Goal: Task Accomplishment & Management: Use online tool/utility

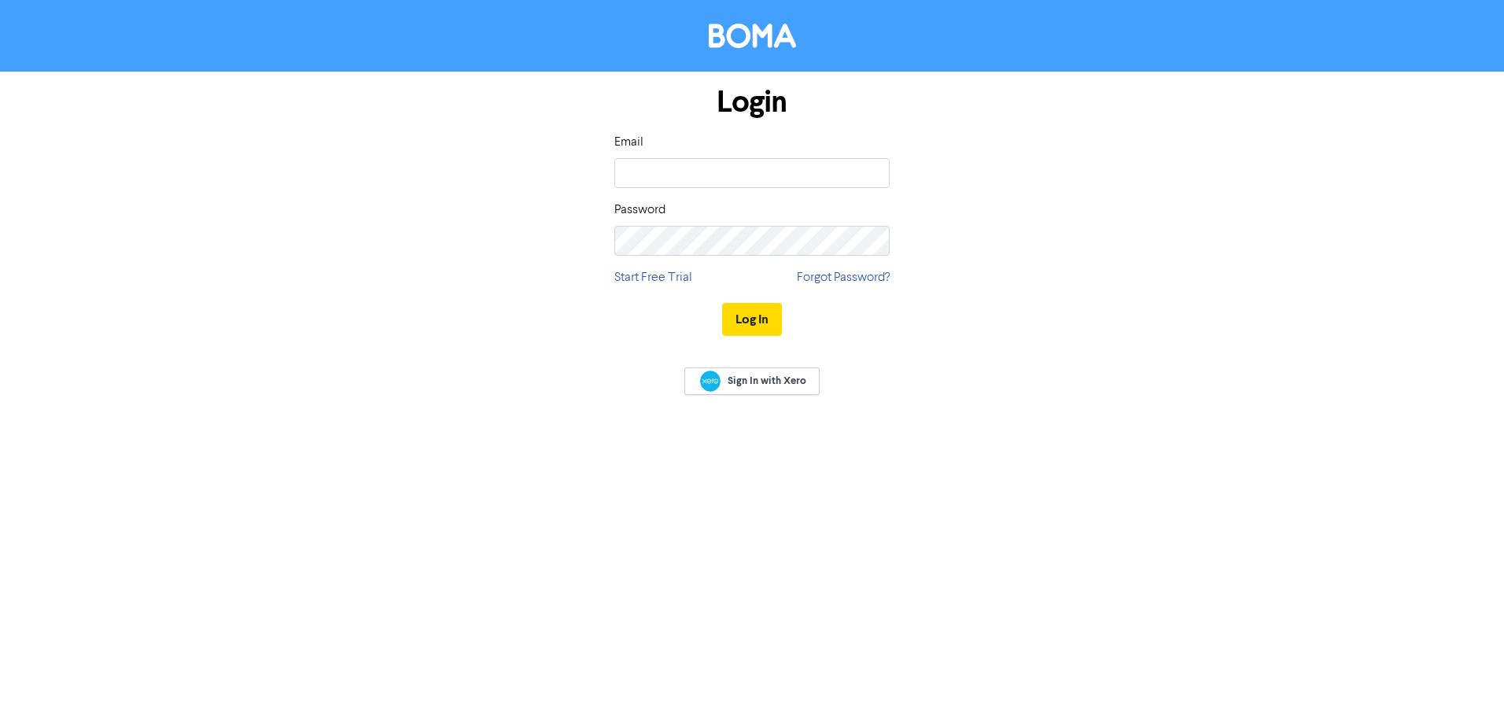
type input "lana@achievebusiness.com.au"
click at [737, 311] on button "Log In" at bounding box center [752, 319] width 60 height 33
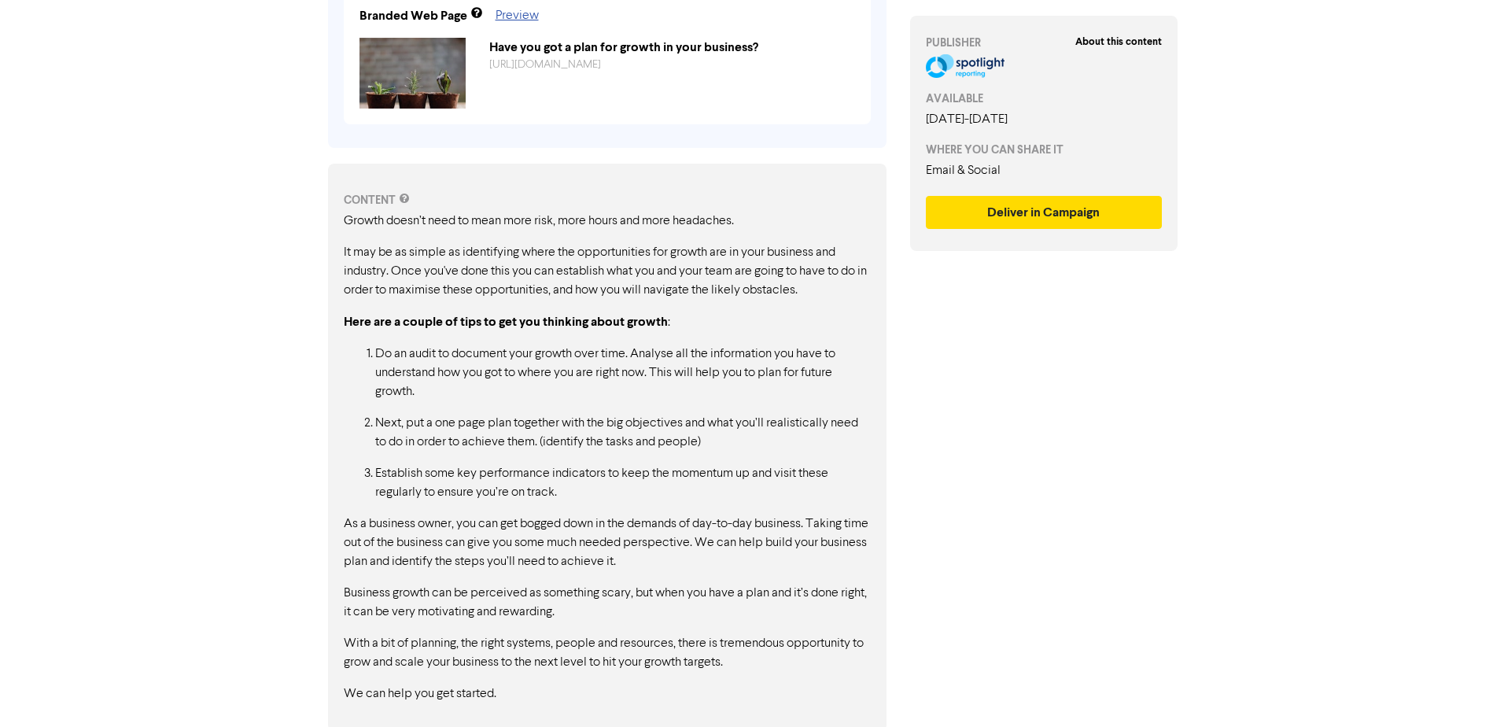
scroll to position [654, 0]
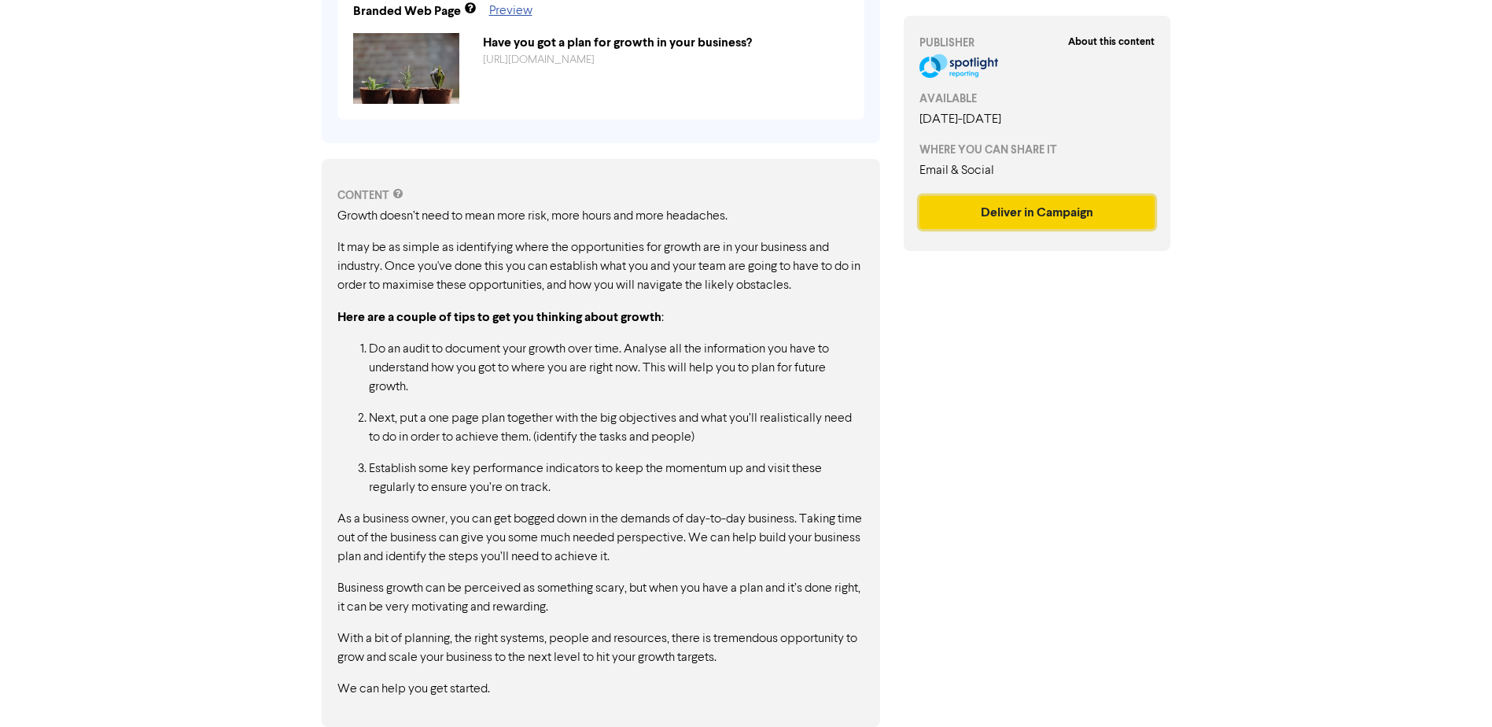
click at [948, 208] on button "Deliver in Campaign" at bounding box center [1037, 212] width 236 height 33
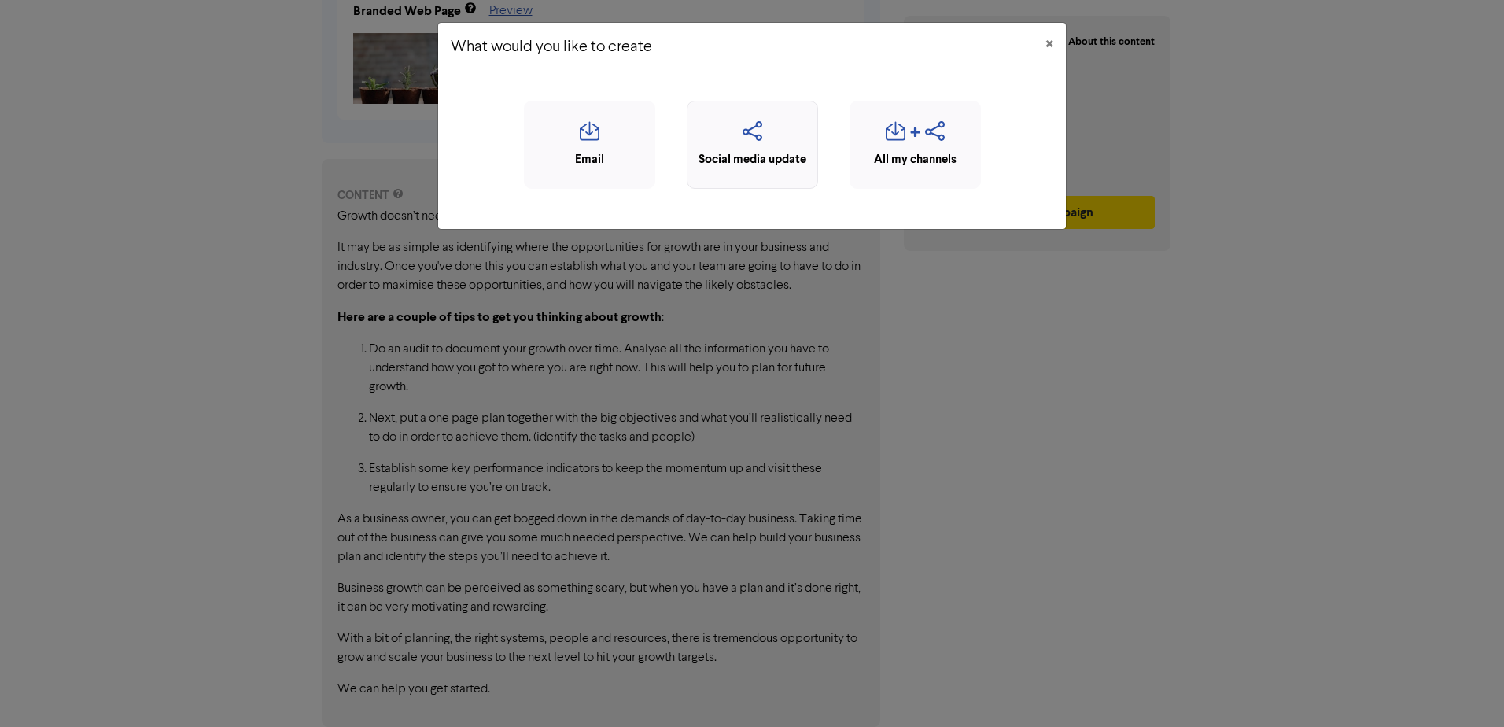
click at [731, 122] on icon "button" at bounding box center [752, 136] width 114 height 30
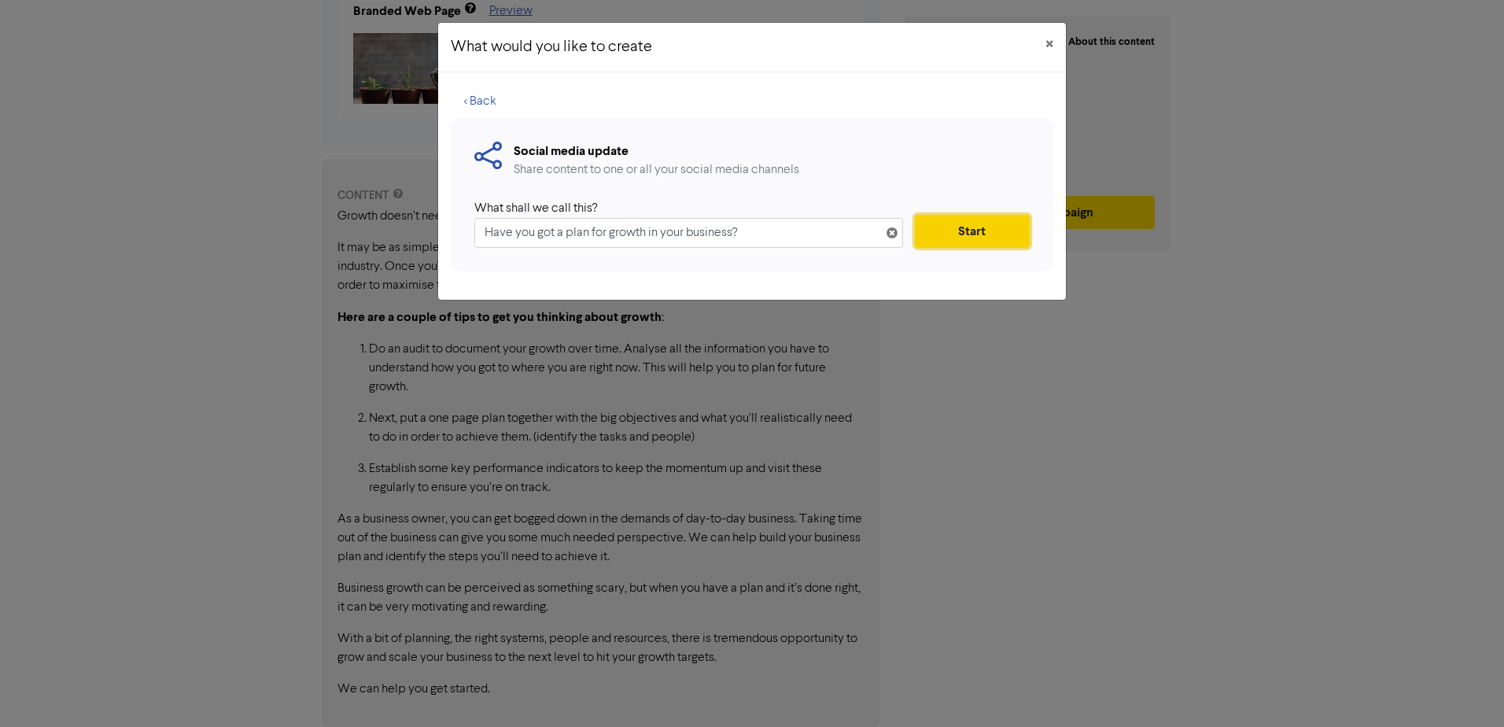
click at [957, 230] on button "Start" at bounding box center [972, 231] width 115 height 33
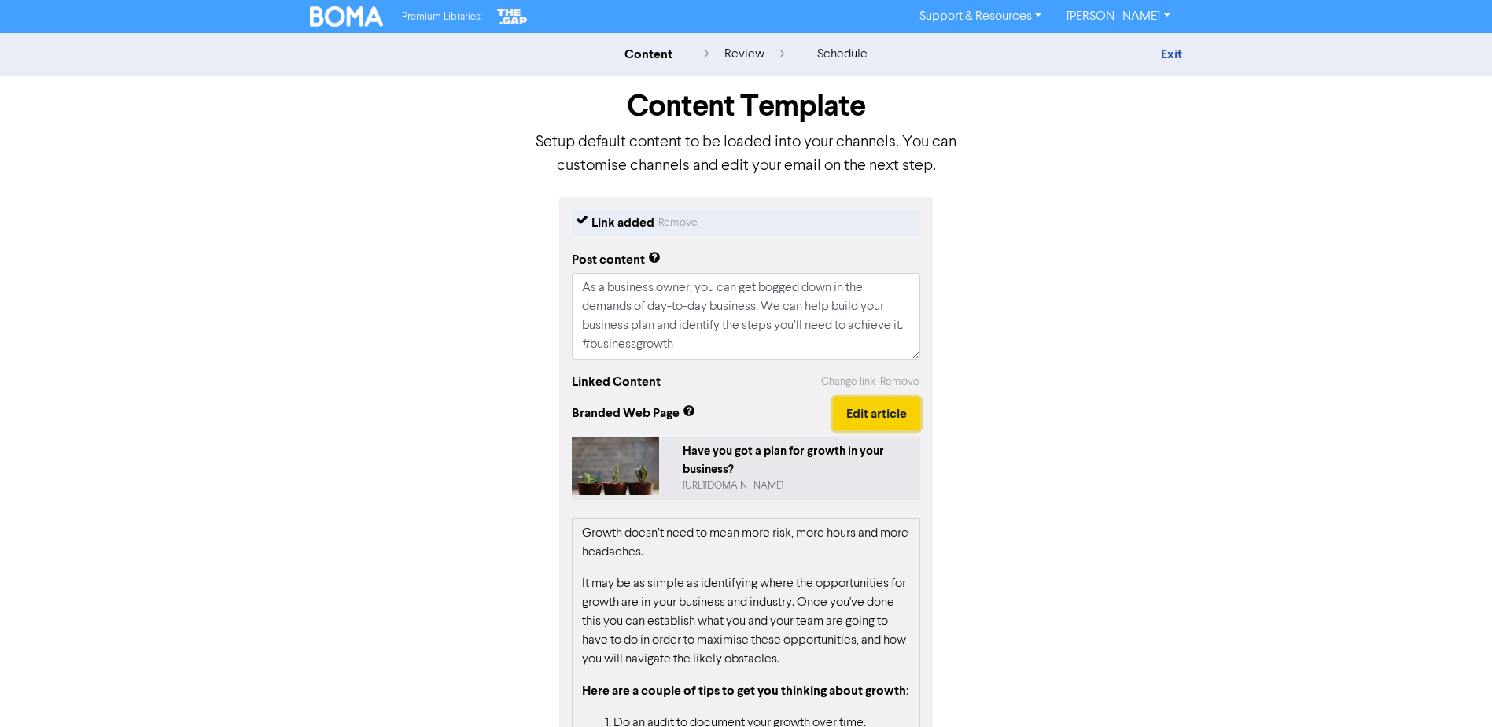
click at [873, 407] on button "Edit article" at bounding box center [876, 413] width 87 height 33
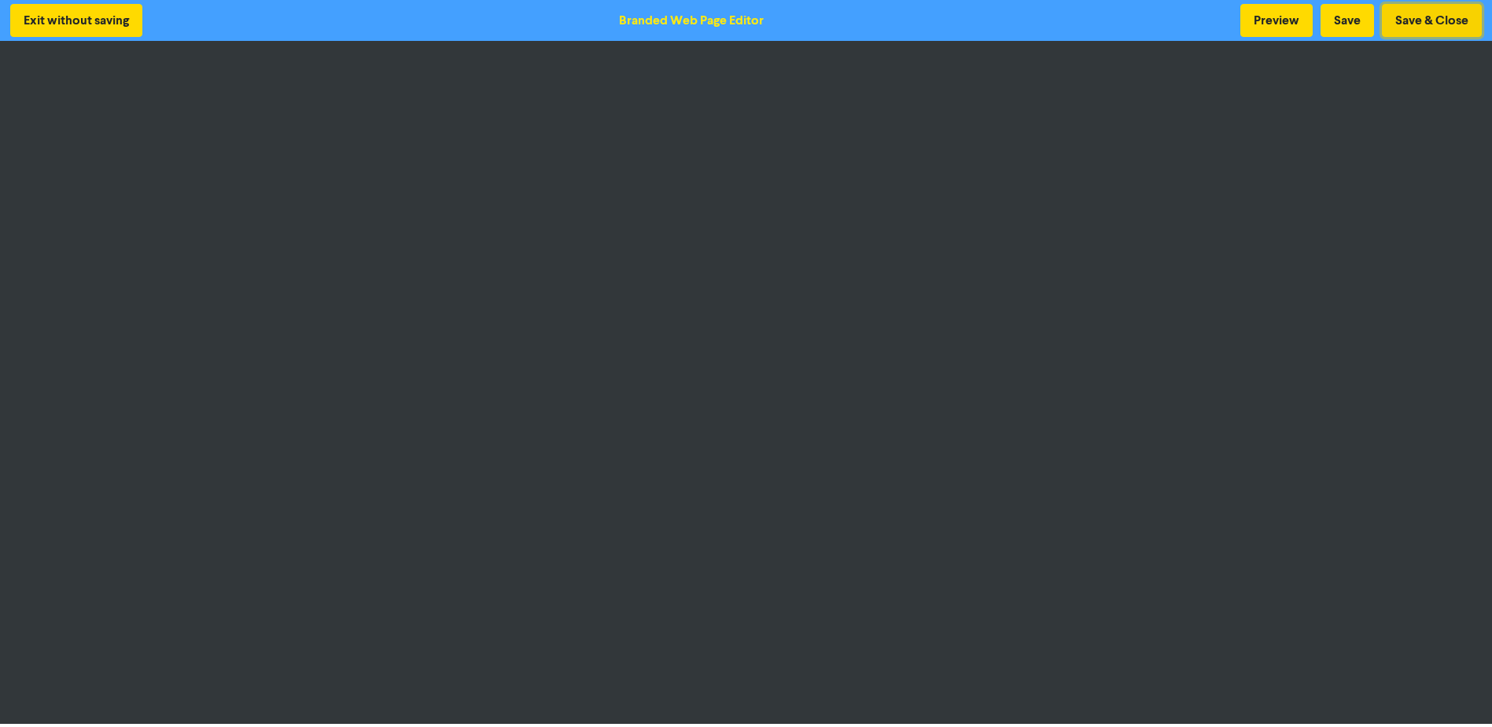
click at [1405, 27] on button "Save & Close" at bounding box center [1432, 20] width 100 height 33
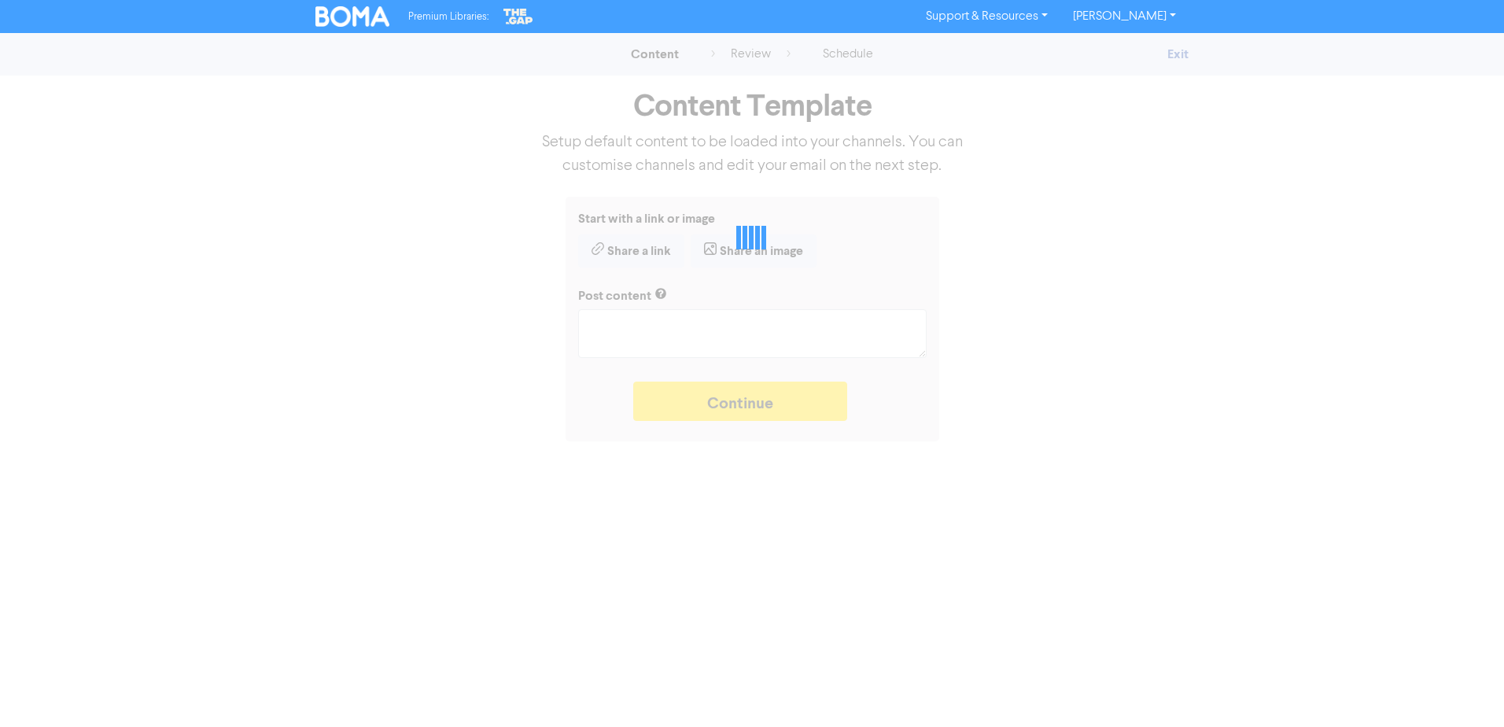
type textarea "x"
type textarea "As a business owner, you can get bogged down in the demands of day-to-day busin…"
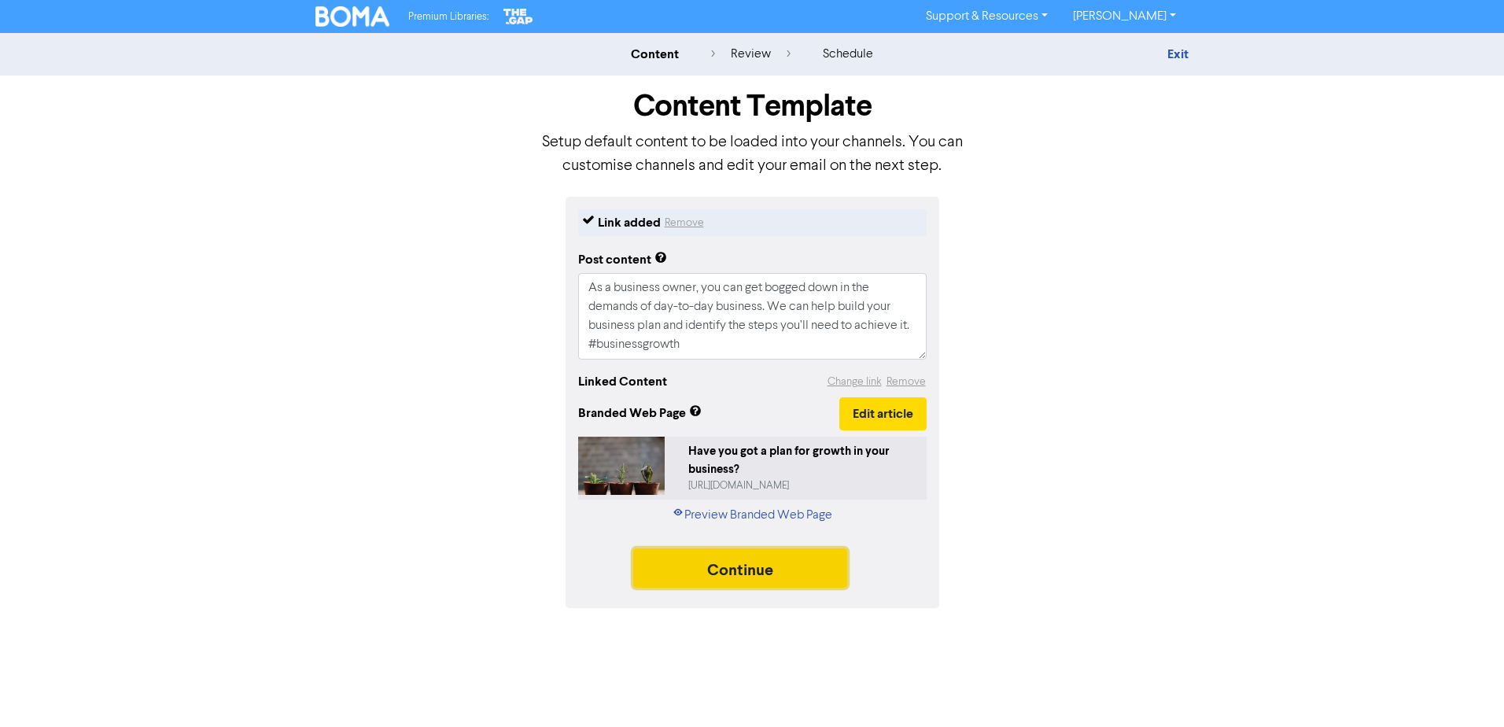
click at [709, 555] on button "Continue" at bounding box center [740, 567] width 214 height 39
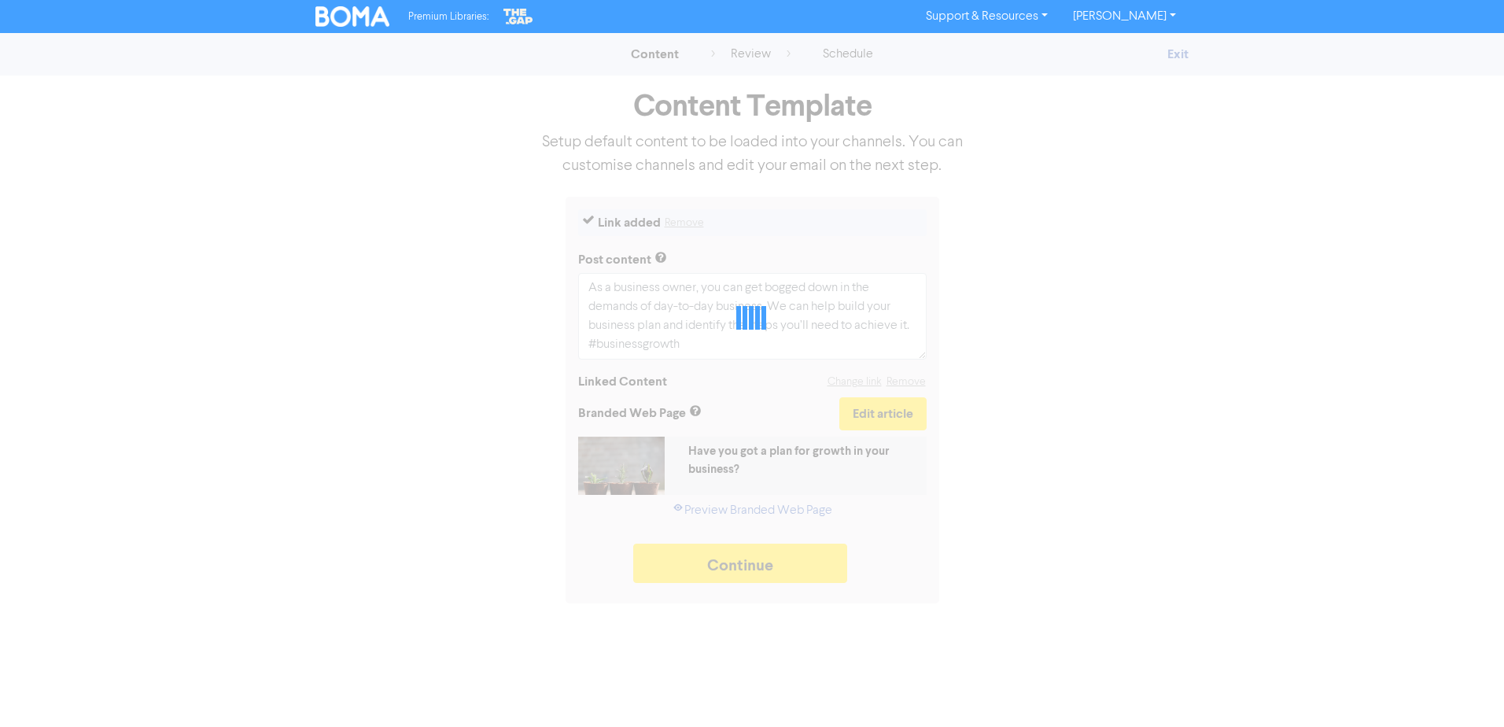
type textarea "x"
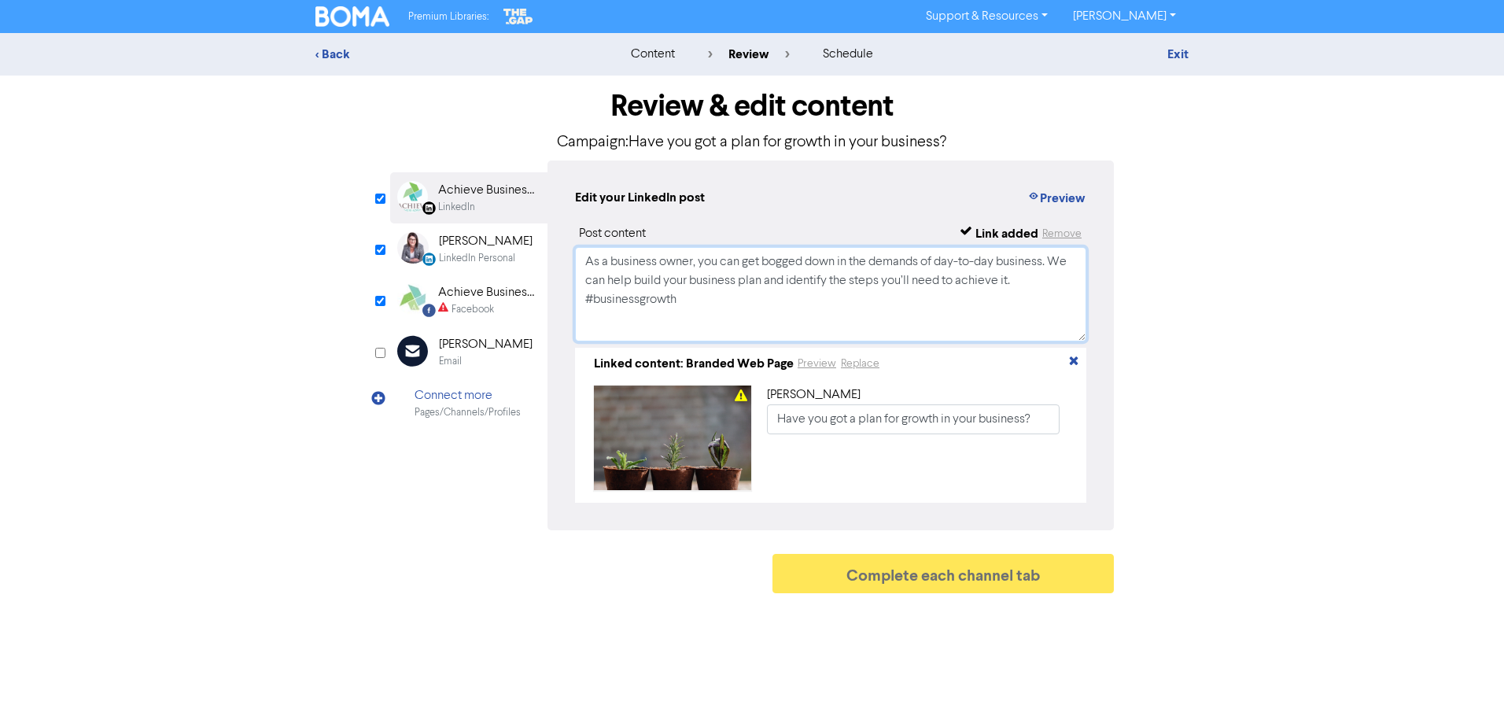
drag, startPoint x: 744, startPoint y: 323, endPoint x: 580, endPoint y: 234, distance: 187.3
click at [580, 234] on div "Post content Link added Remove As a business owner, you can get bogged down in …" at bounding box center [830, 363] width 511 height 278
click at [505, 275] on div "Facebook Created with Sketch. Achieve Business Advisory Facebook" at bounding box center [468, 300] width 157 height 51
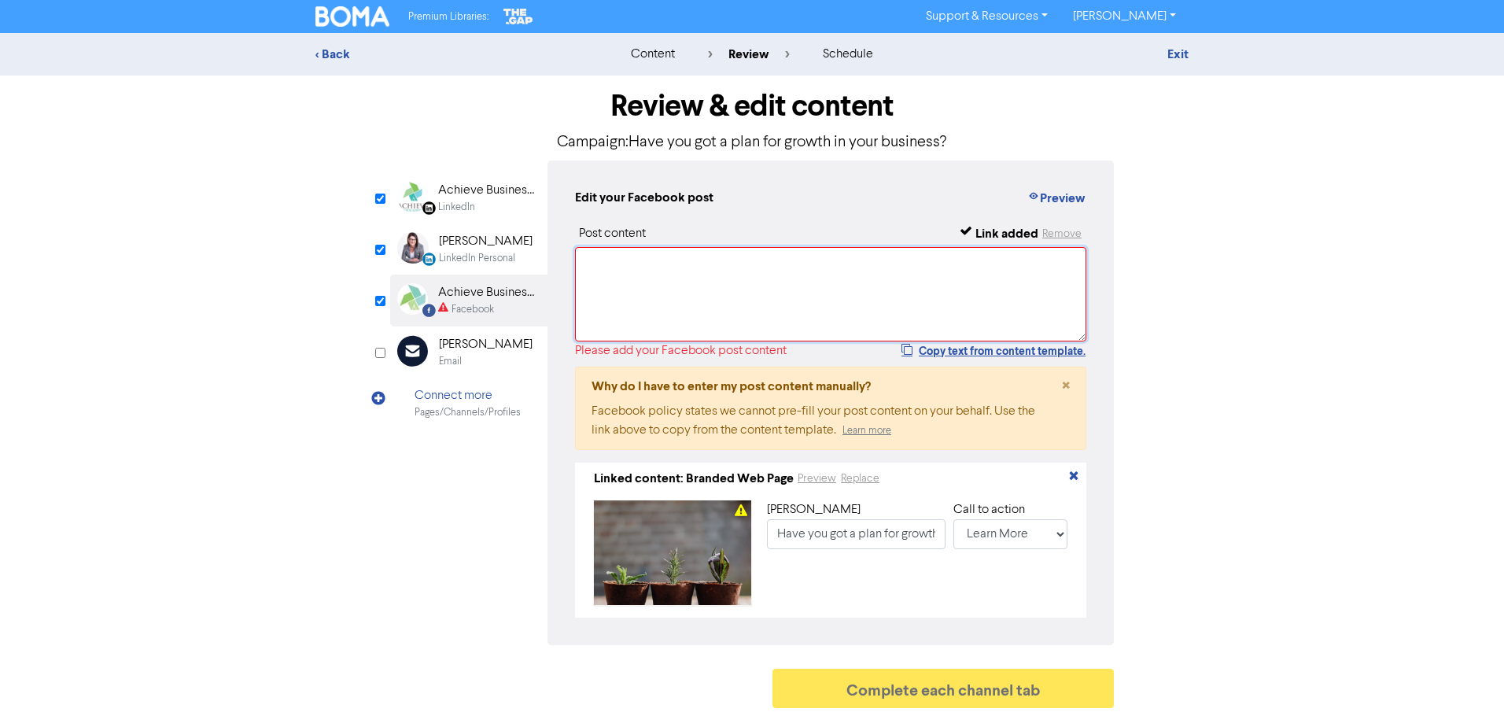
click at [595, 279] on textarea at bounding box center [830, 294] width 511 height 94
paste textarea "As a business owner, you can get bogged down in the demands of day-to-day busin…"
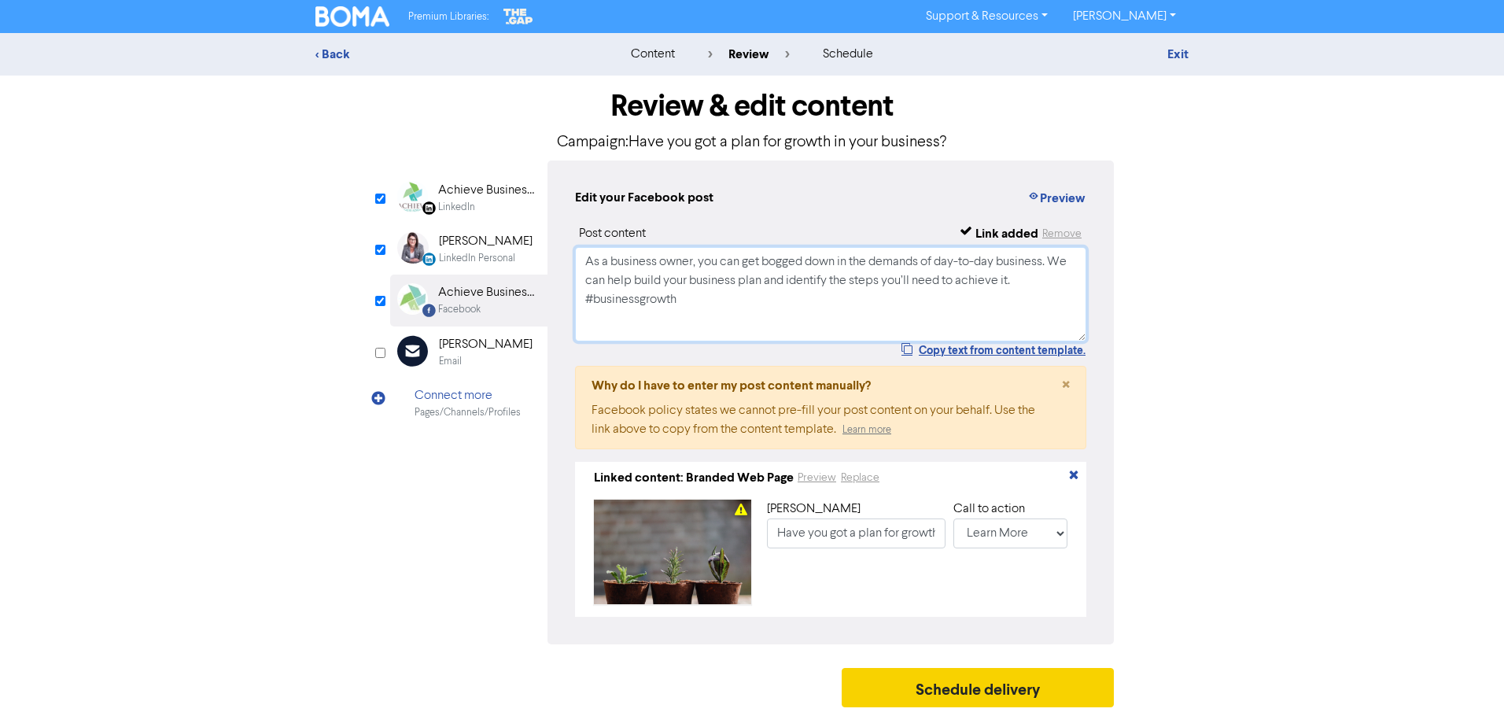
type textarea "As a business owner, you can get bogged down in the demands of day-to-day busin…"
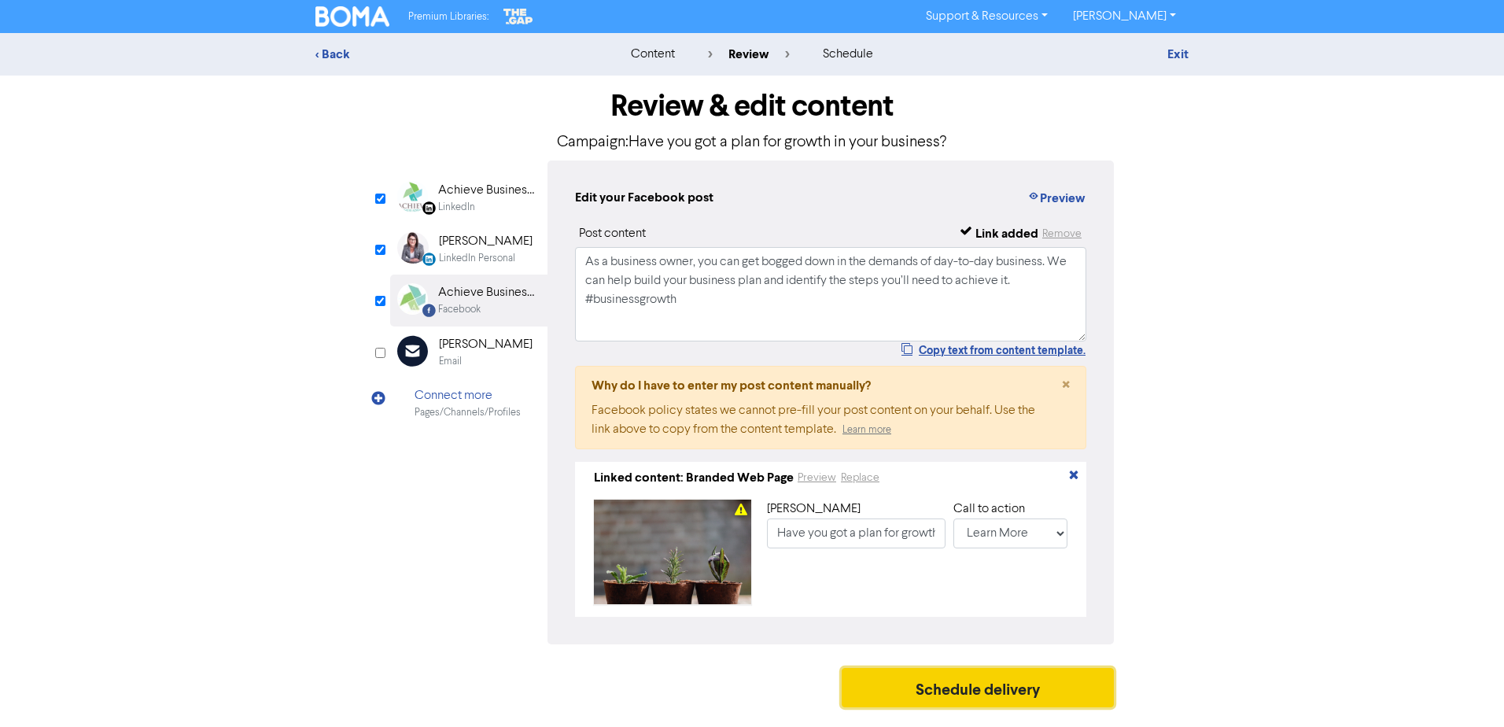
click at [1093, 684] on button "Schedule delivery" at bounding box center [978, 687] width 272 height 39
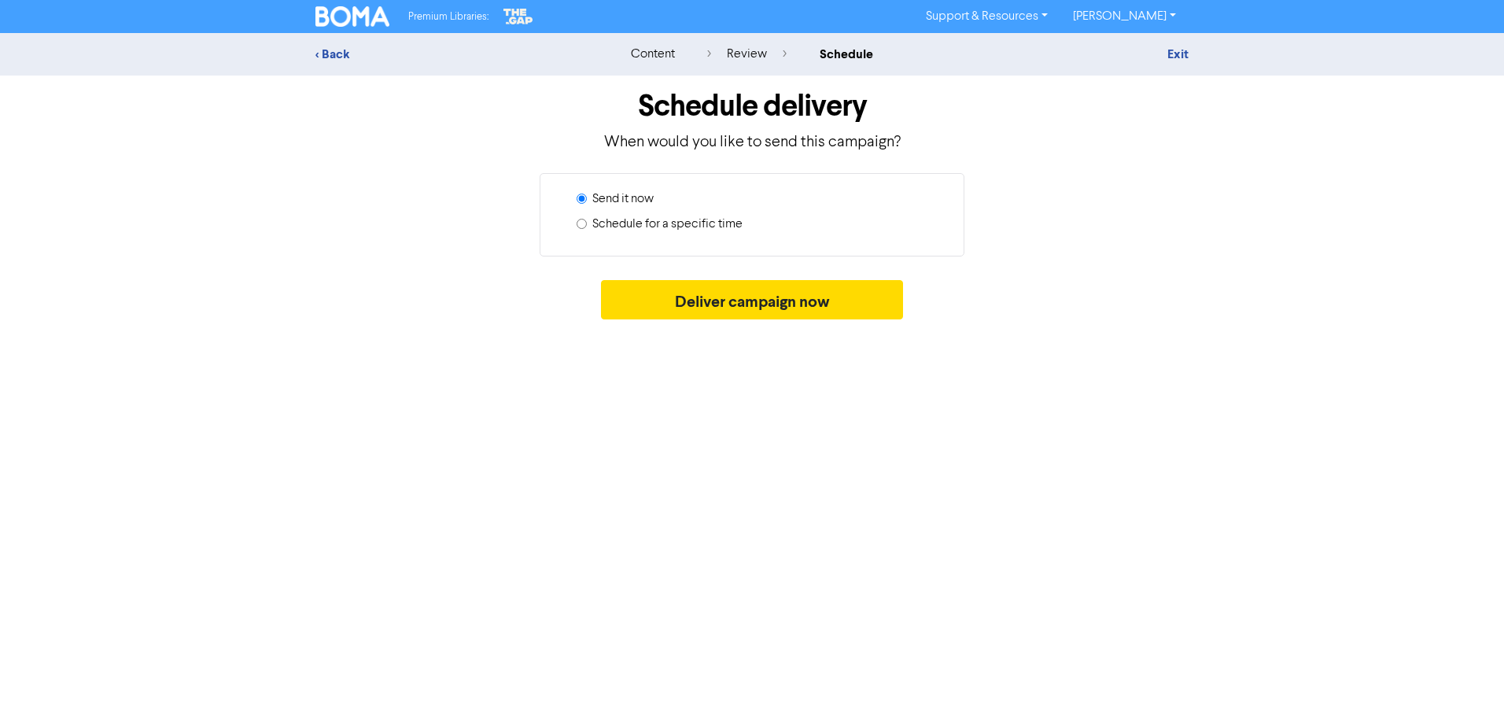
click at [716, 220] on label "Schedule for a specific time" at bounding box center [667, 224] width 150 height 19
click at [587, 220] on input "Schedule for a specific time" at bounding box center [582, 224] width 10 height 10
radio input "true"
radio input "false"
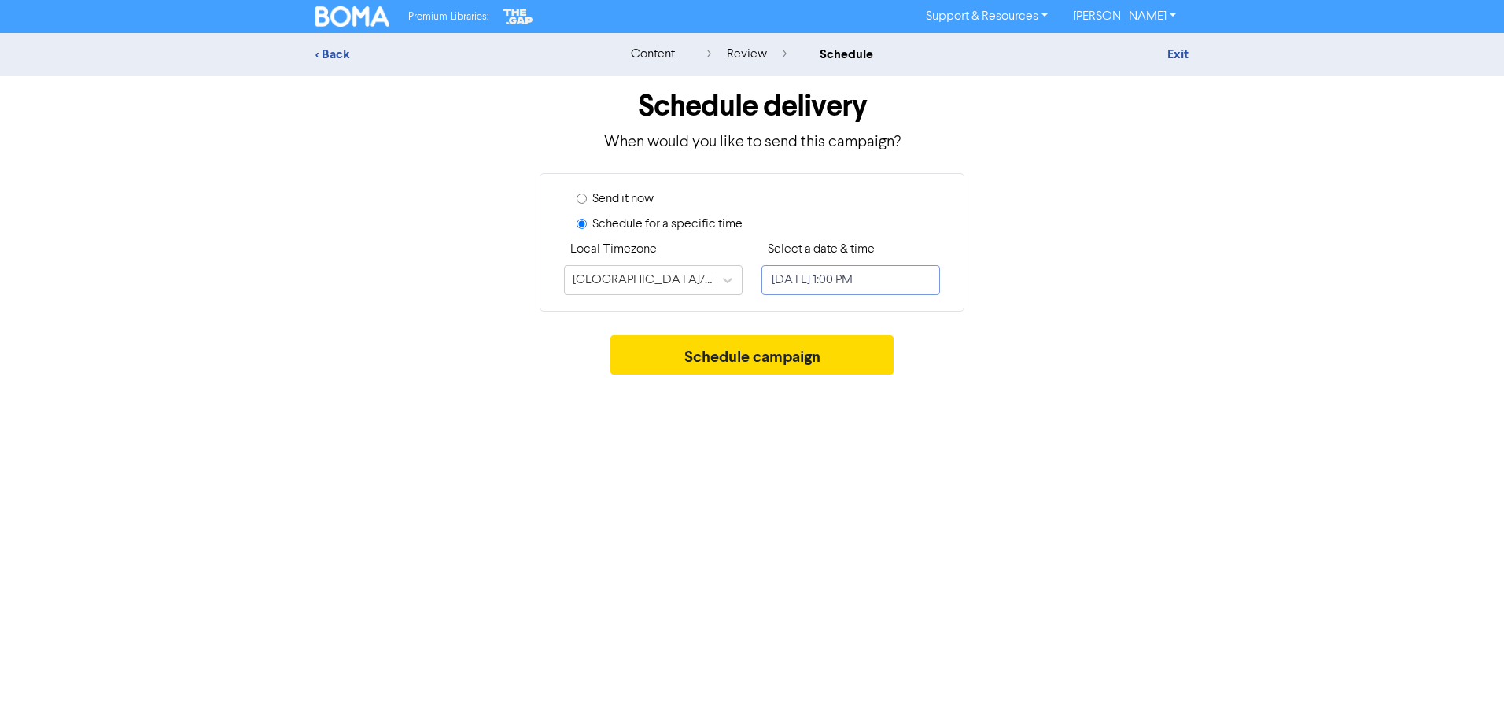
select select "8"
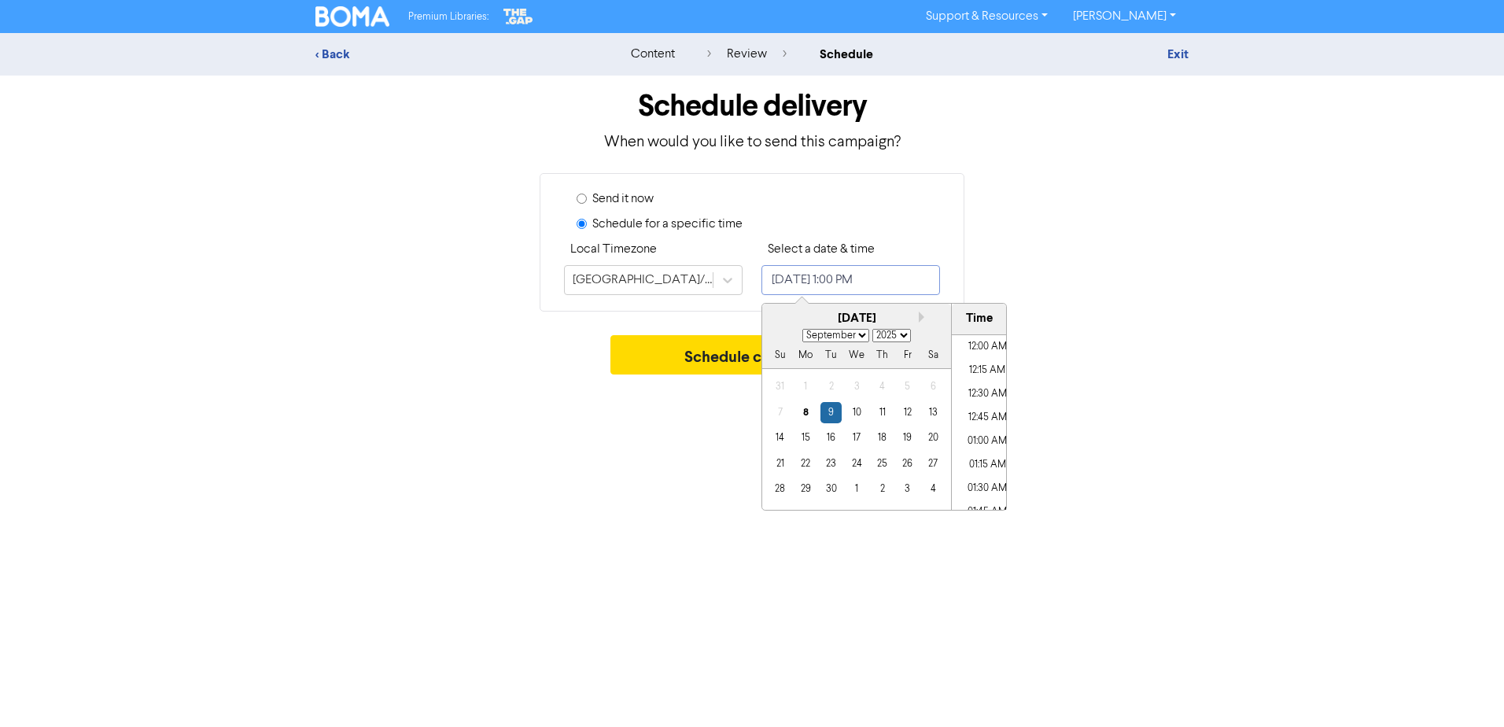
click at [833, 289] on input "[DATE] 1:00 PM" at bounding box center [850, 280] width 179 height 30
click at [886, 418] on div "11" at bounding box center [881, 412] width 21 height 21
click at [984, 447] on li "01:15 PM" at bounding box center [987, 446] width 71 height 24
type input "[DATE] 1:15 PM"
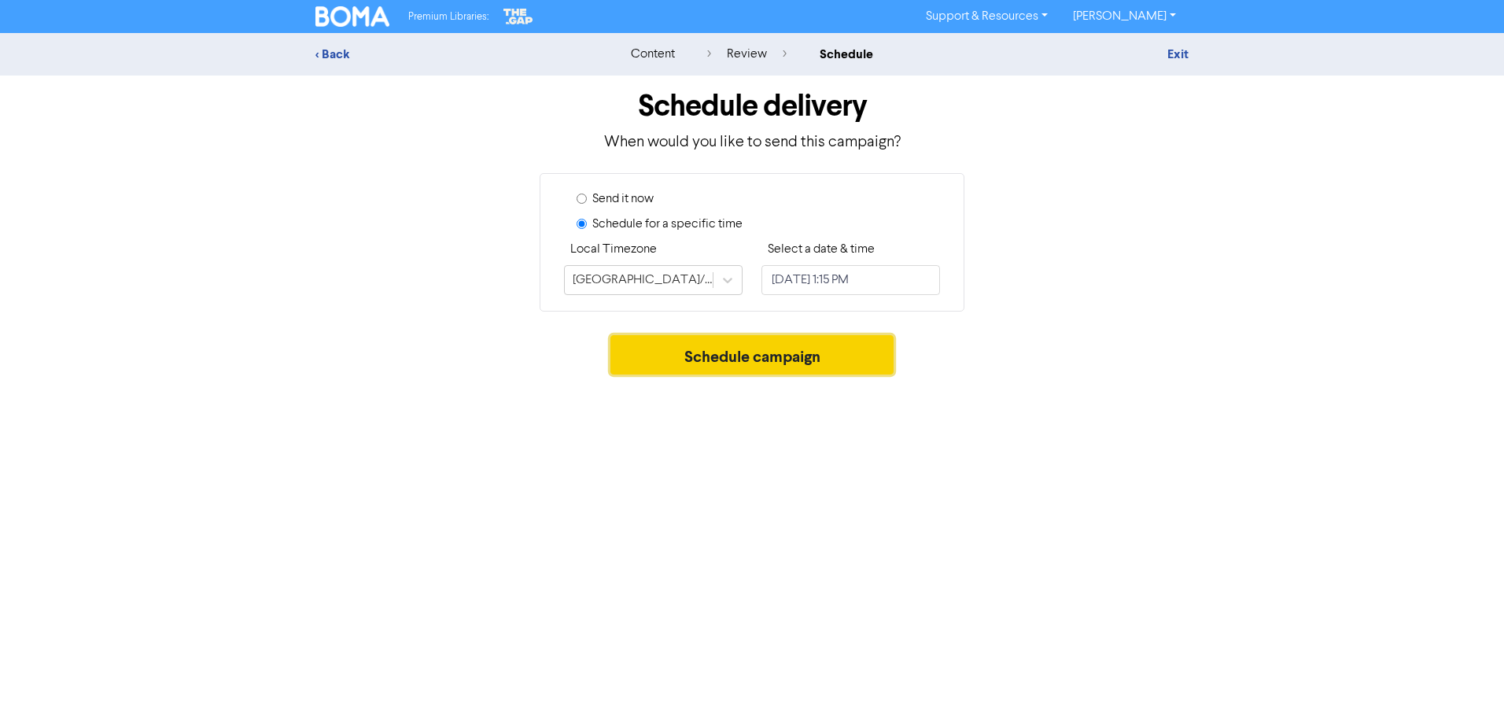
click at [687, 347] on button "Schedule campaign" at bounding box center [752, 354] width 284 height 39
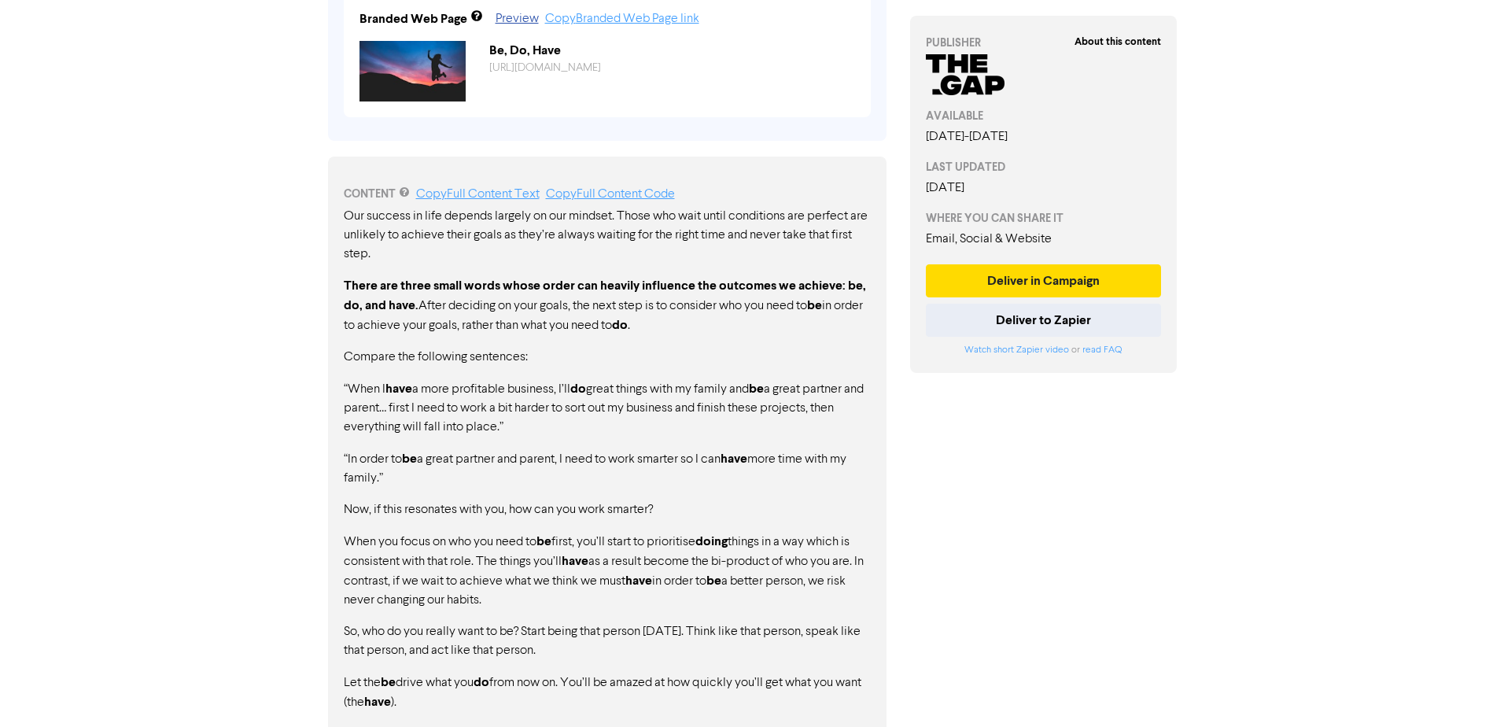
scroll to position [686, 0]
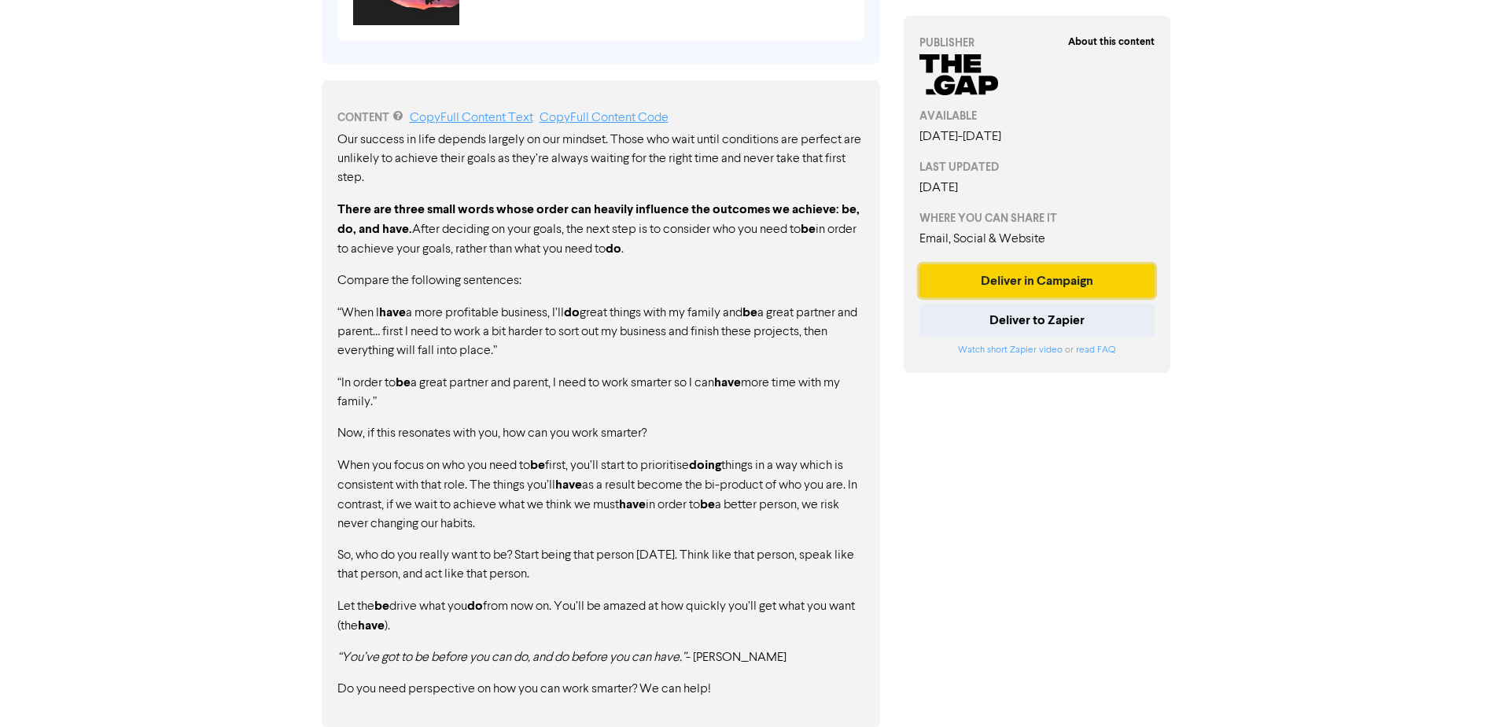
click at [1081, 278] on button "Deliver in Campaign" at bounding box center [1037, 280] width 236 height 33
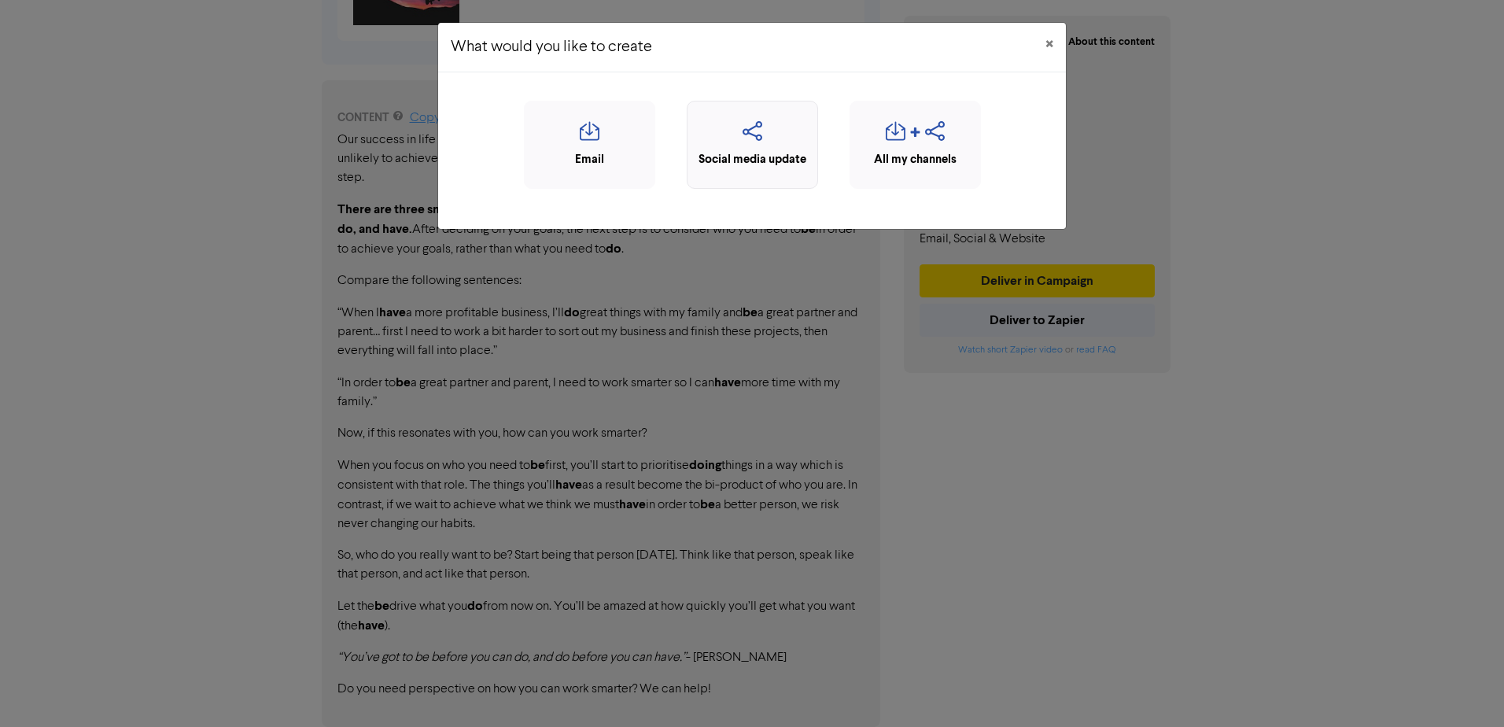
click at [709, 139] on icon "button" at bounding box center [752, 136] width 114 height 30
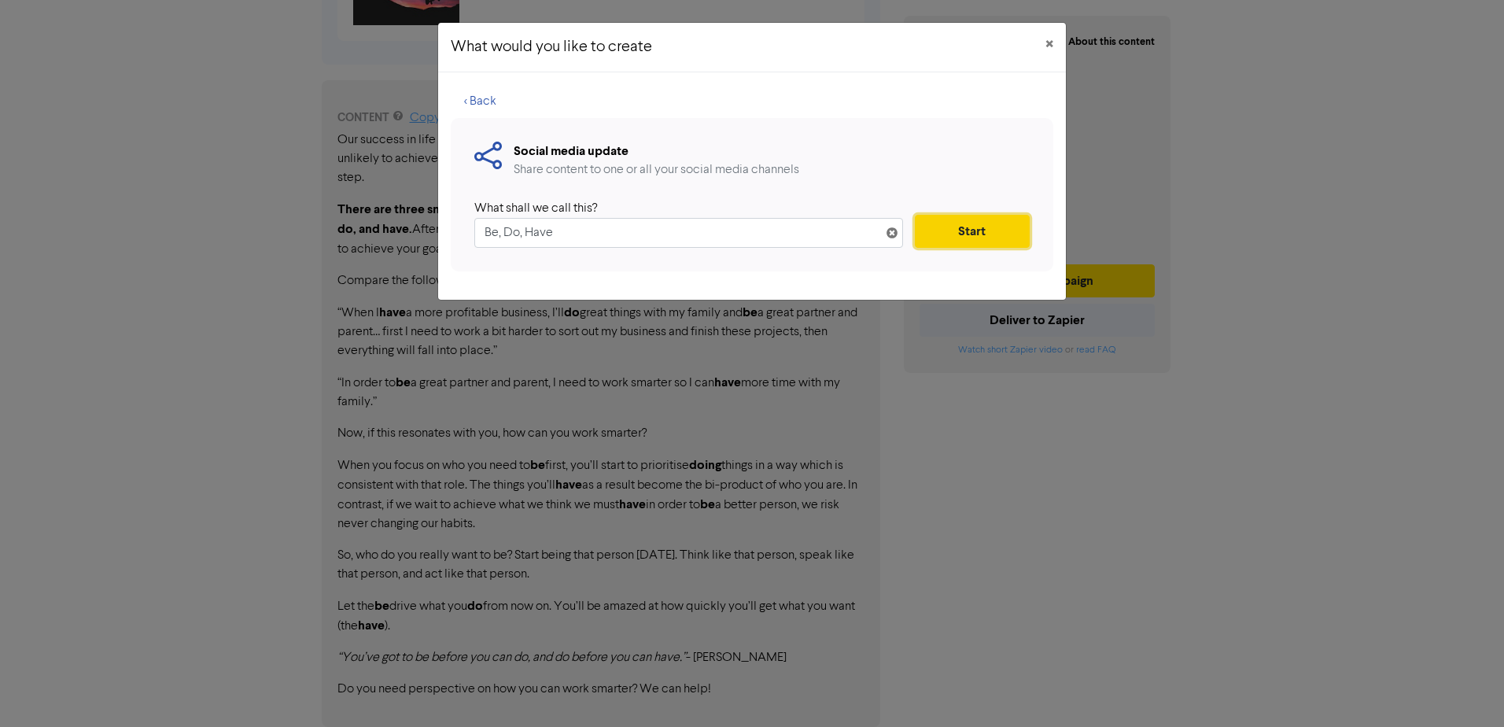
click at [1022, 241] on button "Start" at bounding box center [972, 231] width 115 height 33
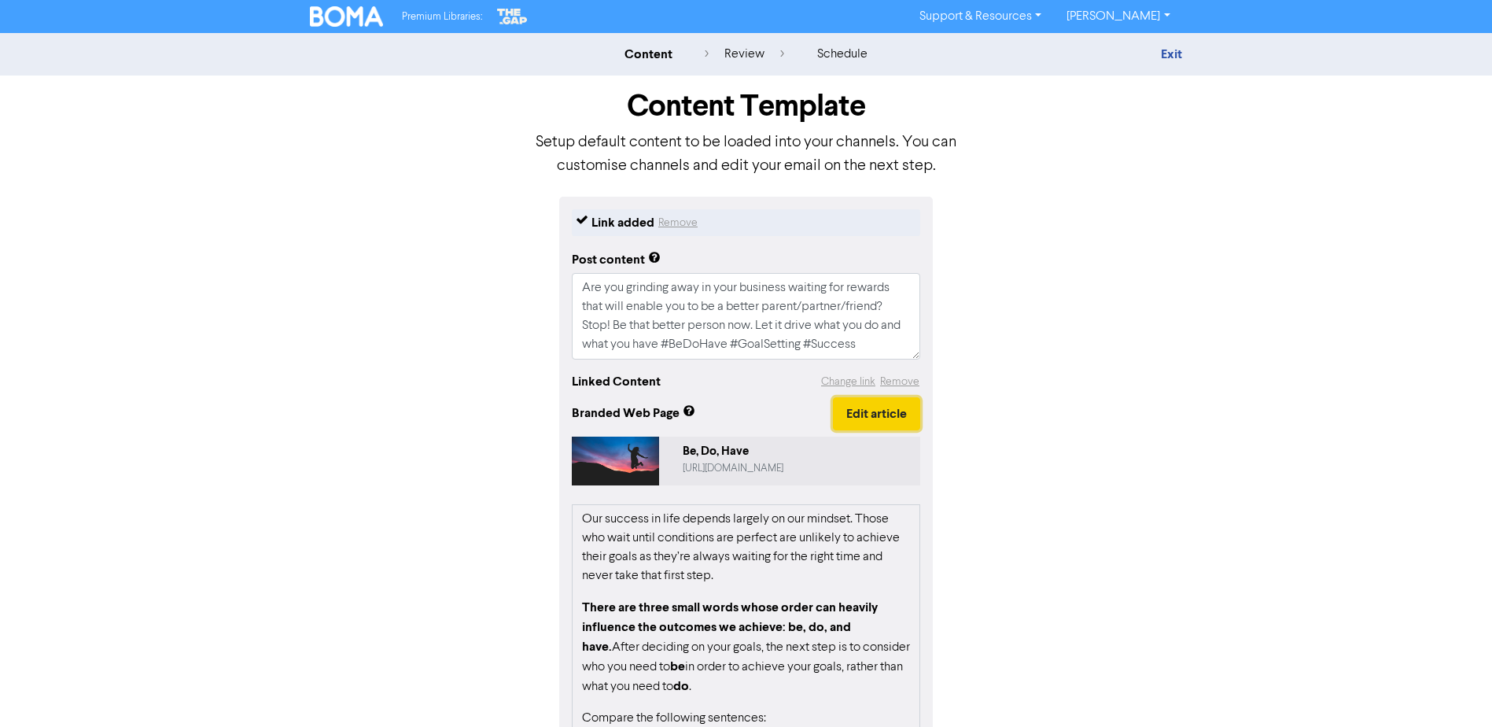
click at [892, 415] on button "Edit article" at bounding box center [876, 413] width 87 height 33
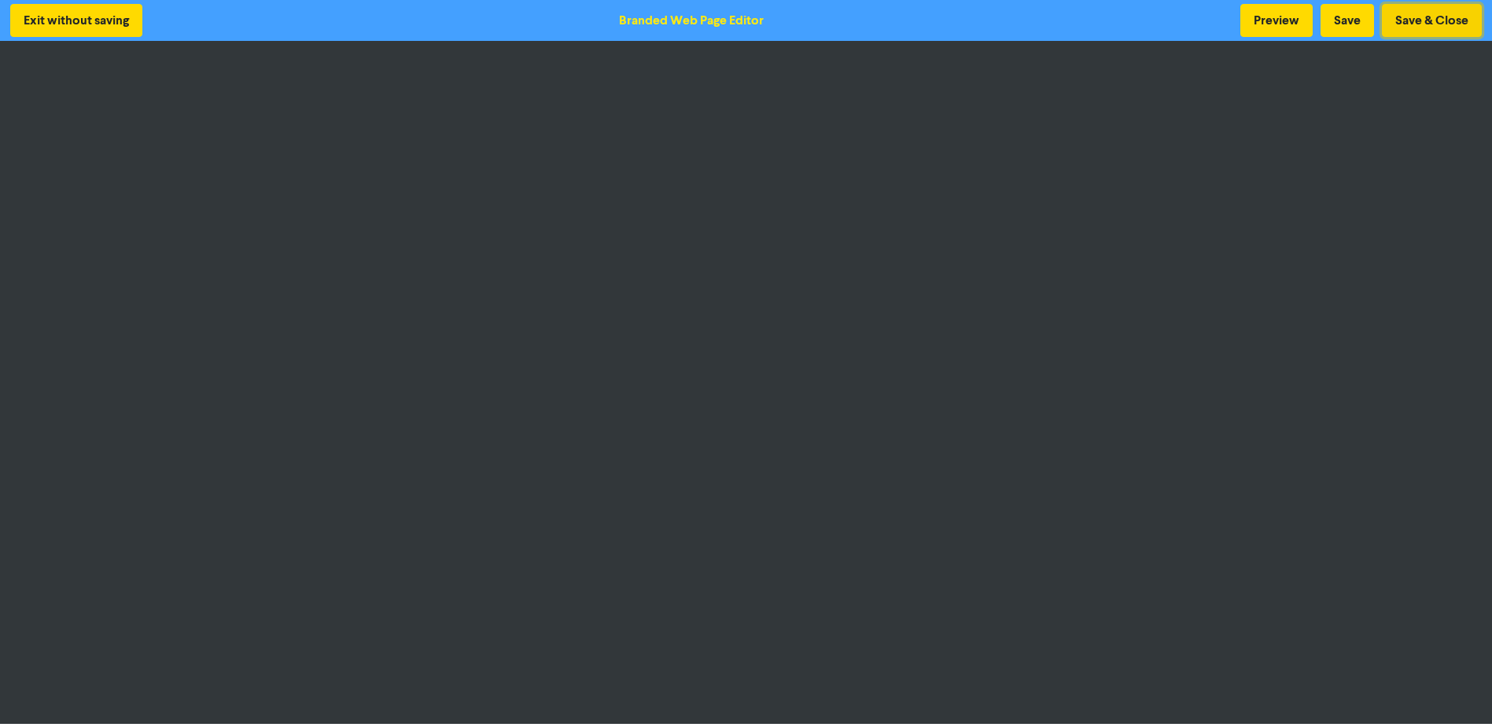
click at [1414, 13] on button "Save & Close" at bounding box center [1432, 20] width 100 height 33
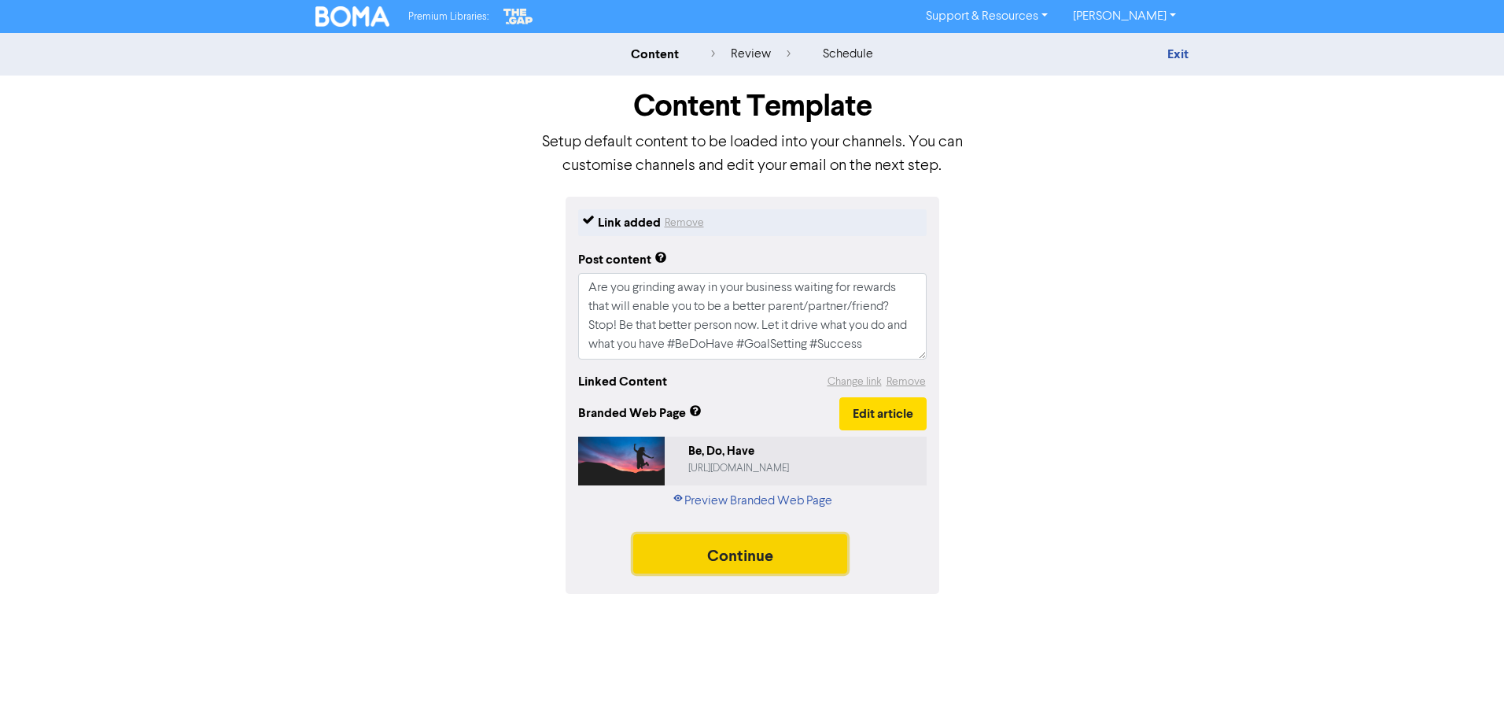
click at [710, 551] on button "Continue" at bounding box center [740, 553] width 214 height 39
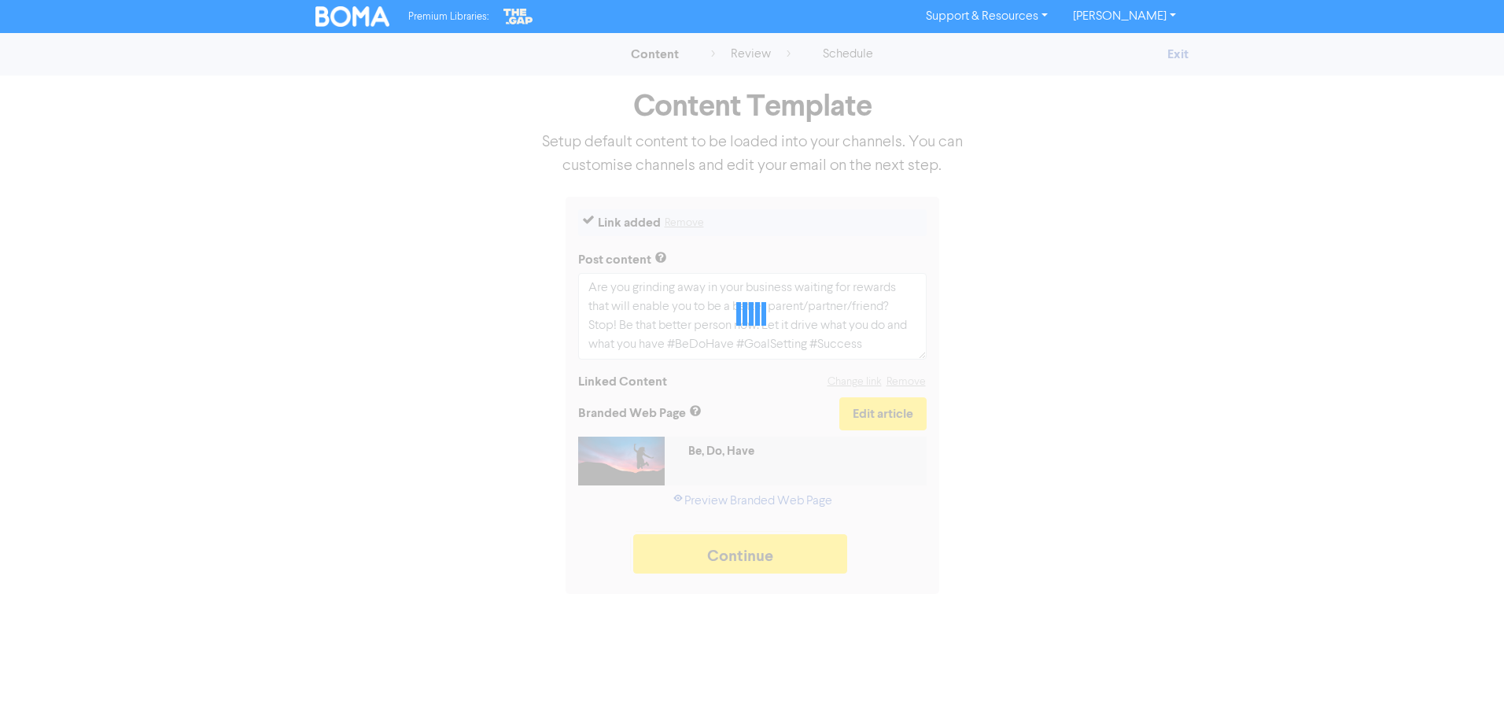
type textarea "x"
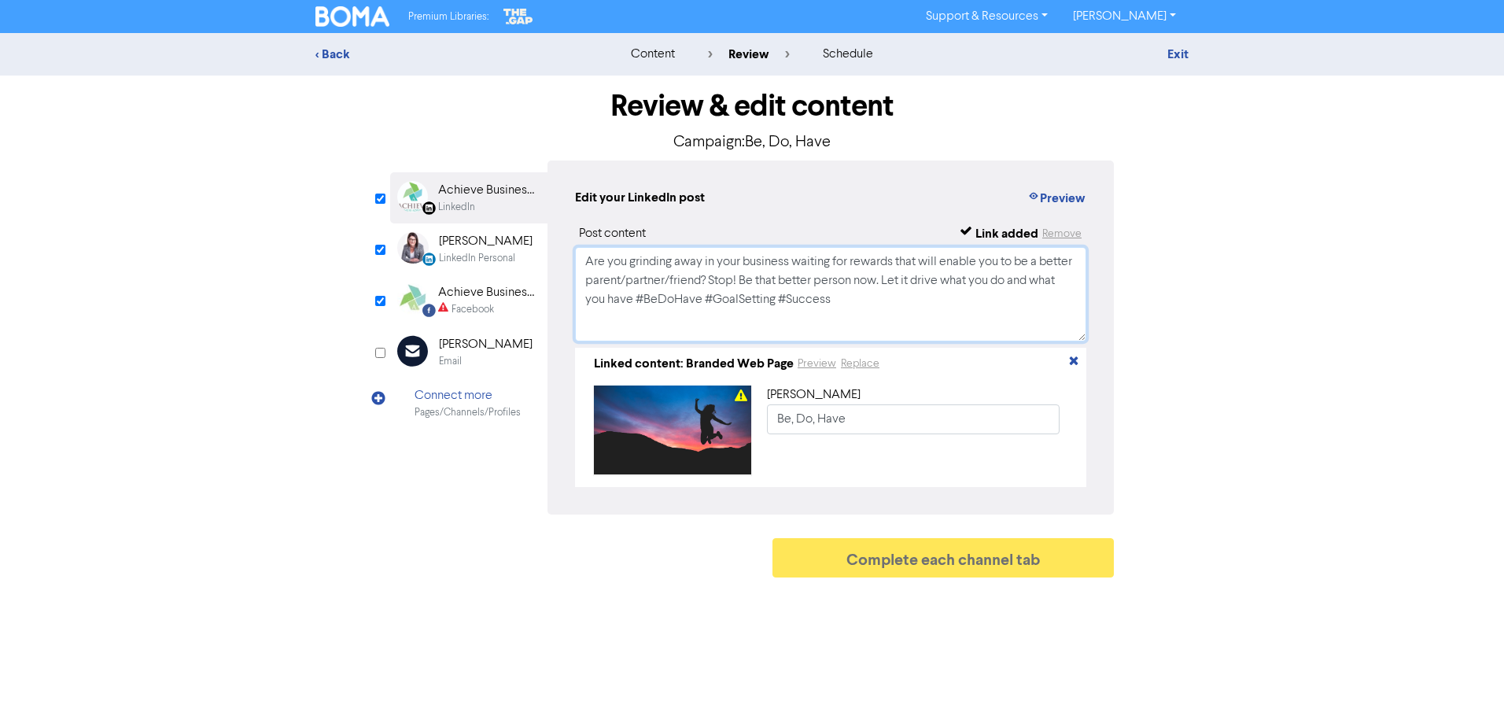
drag, startPoint x: 898, startPoint y: 302, endPoint x: 501, endPoint y: 230, distance: 403.6
click at [501, 230] on div "LinkedIn Page Created with Sketch. Achieve Business Pty Ltd LinkedIn LinkedIn P…" at bounding box center [752, 337] width 724 height 354
click at [481, 303] on div "Facebook" at bounding box center [472, 309] width 42 height 15
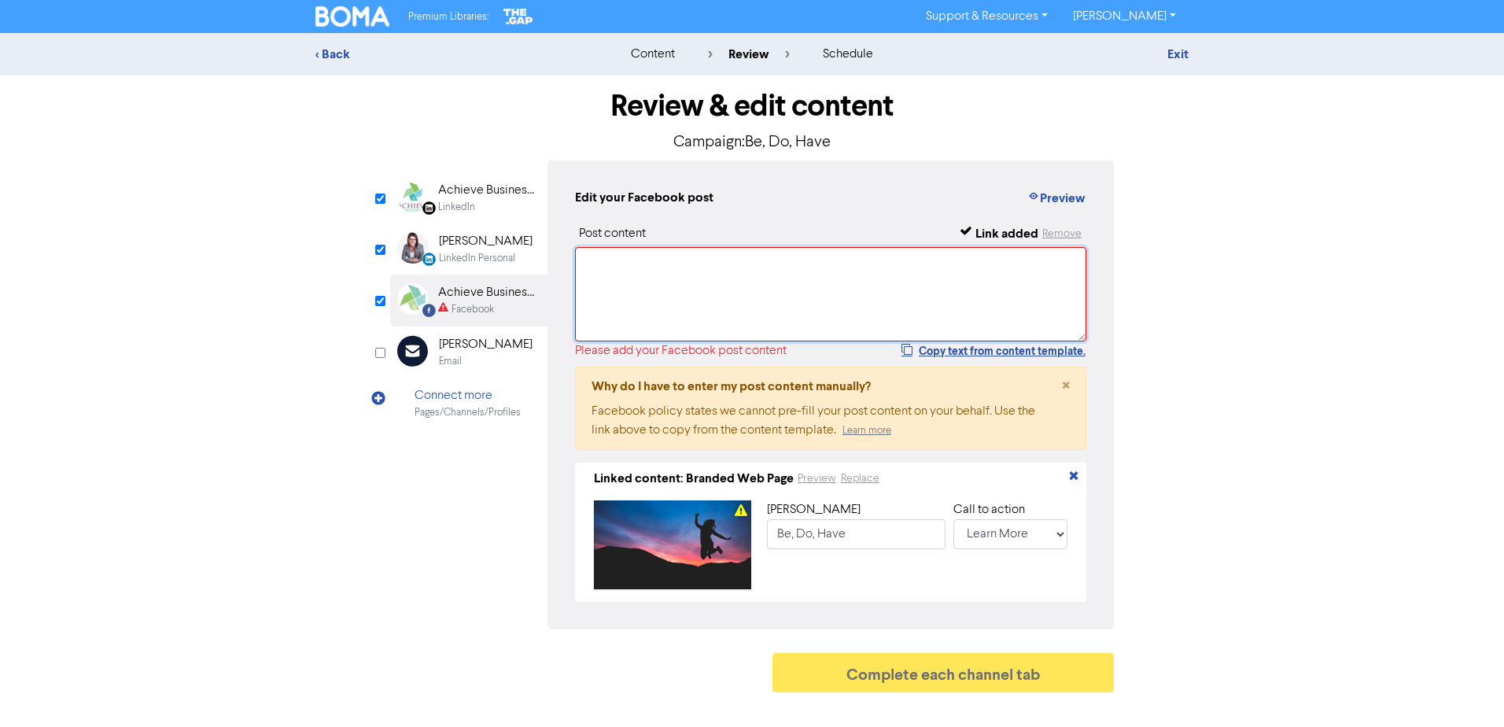
click at [626, 277] on textarea at bounding box center [830, 294] width 511 height 94
paste textarea "Are you grinding away in your business waiting for rewards that will enable you…"
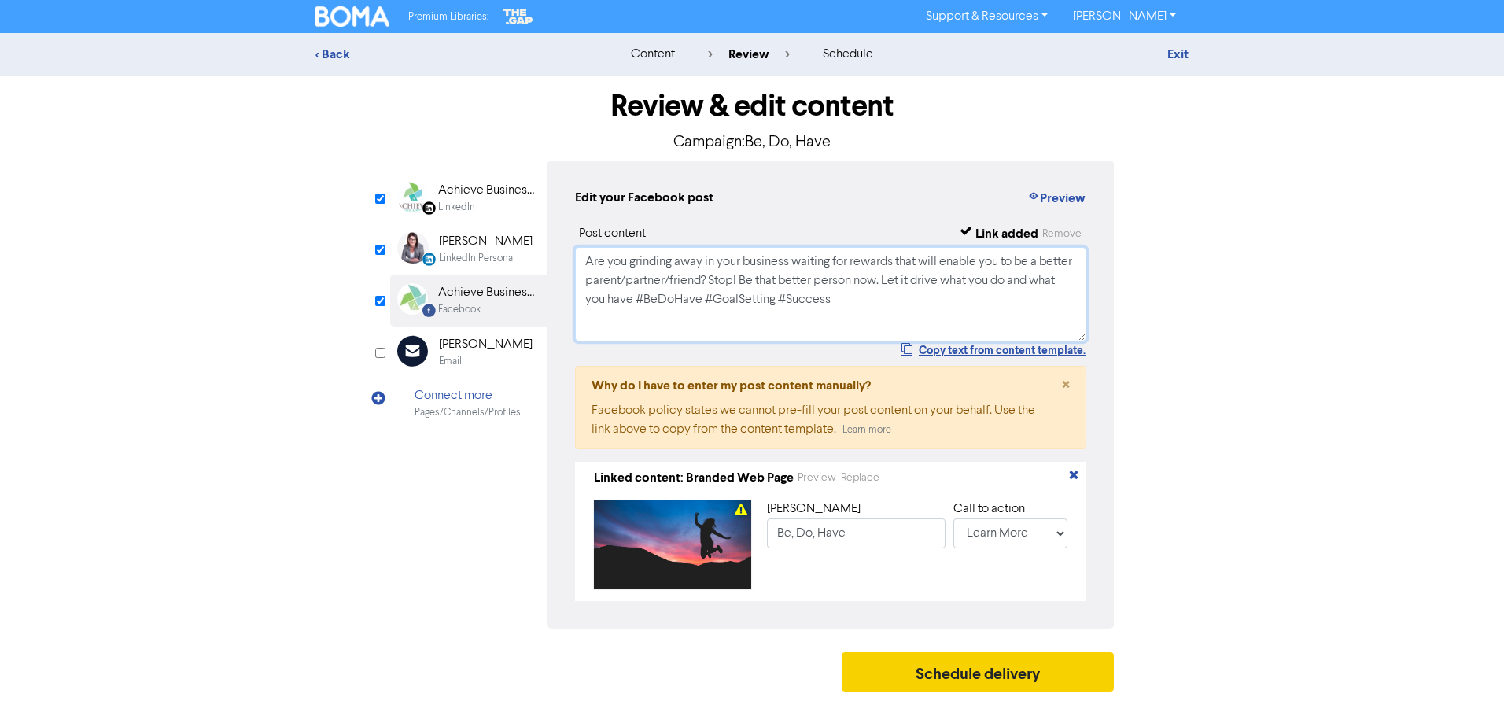
type textarea "Are you grinding away in your business waiting for rewards that will enable you…"
click at [1030, 672] on button "Schedule delivery" at bounding box center [978, 671] width 272 height 39
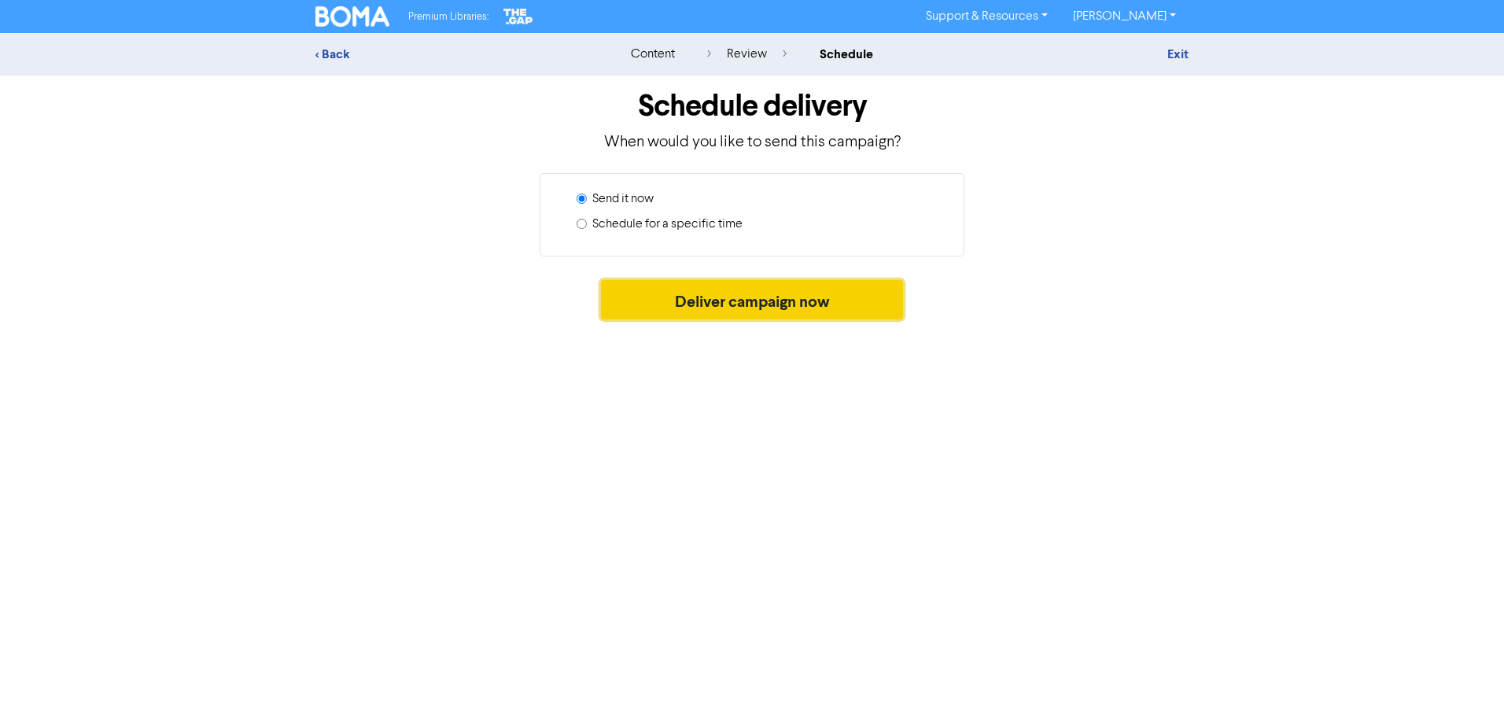
click at [798, 297] on button "Deliver campaign now" at bounding box center [752, 299] width 303 height 39
